Goal: Task Accomplishment & Management: Manage account settings

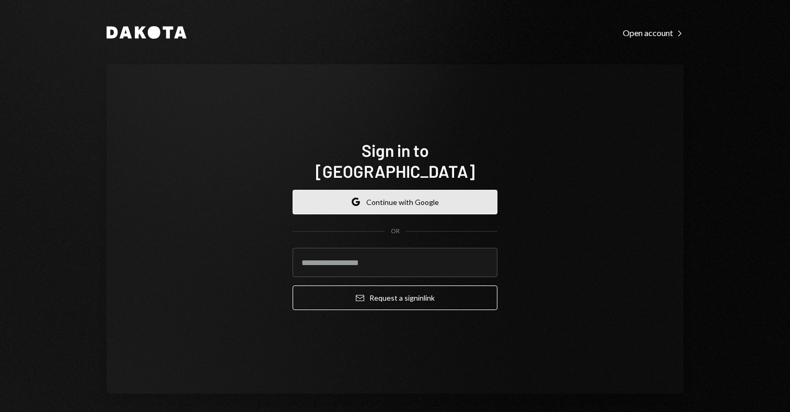
click at [441, 192] on button "Google Continue with Google" at bounding box center [395, 202] width 205 height 25
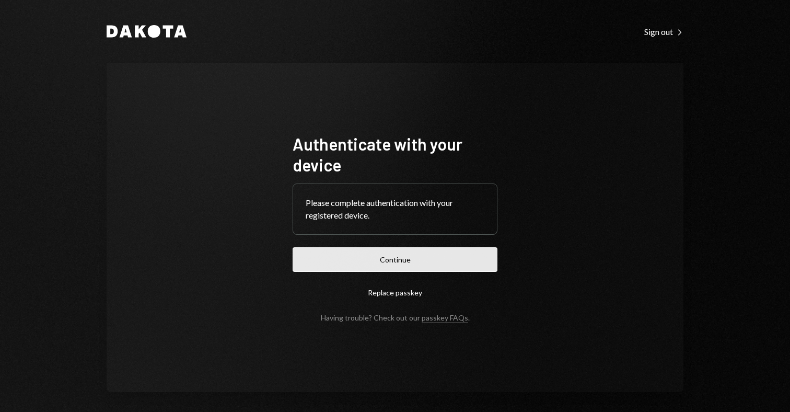
click at [345, 259] on button "Continue" at bounding box center [395, 259] width 205 height 25
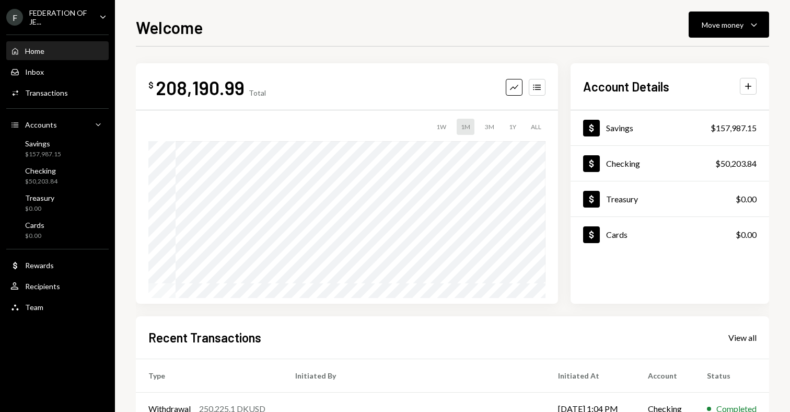
click at [50, 16] on div "FEDERATION OF JE..." at bounding box center [60, 17] width 62 height 18
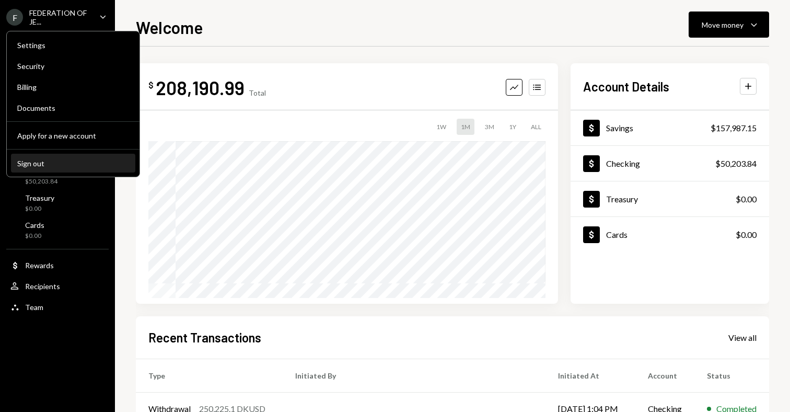
click at [48, 161] on div "Sign out" at bounding box center [73, 163] width 112 height 9
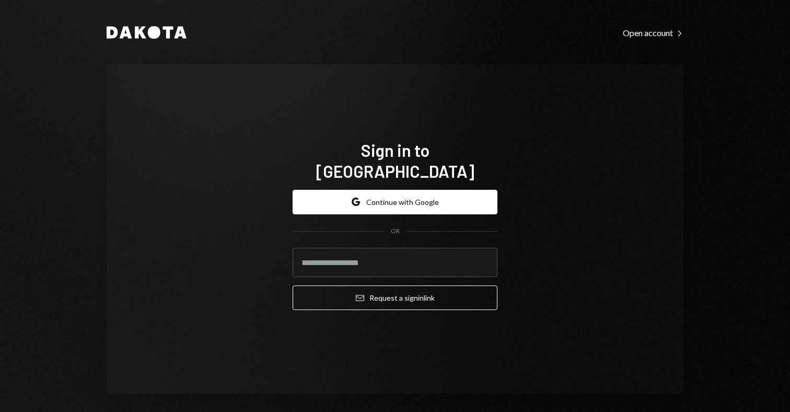
type input "**********"
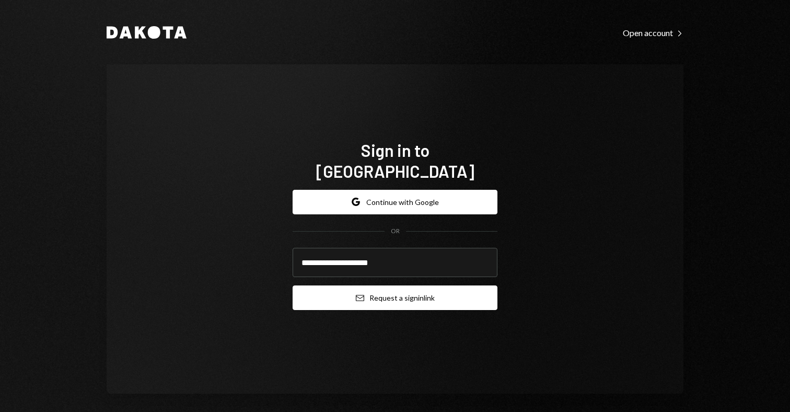
click at [395, 291] on button "Email Request a sign in link" at bounding box center [395, 297] width 205 height 25
